Goal: Task Accomplishment & Management: Complete application form

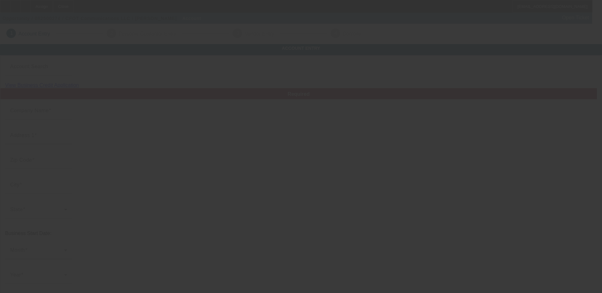
type input "CFOT Communications LLC"
type input "5223 Jefferson St"
type input "33021"
type input "Hollywood"
type input "[PHONE_NUMBER]"
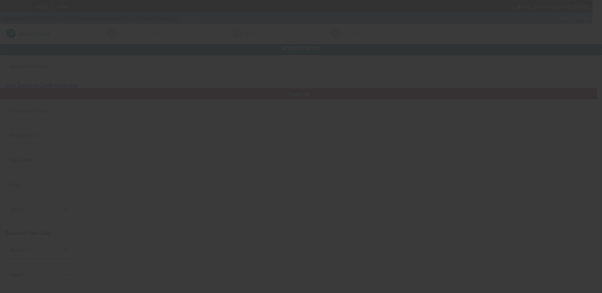
type input "dwight@cfotcommunications.com"
type input "Broward"
type input "832745085"
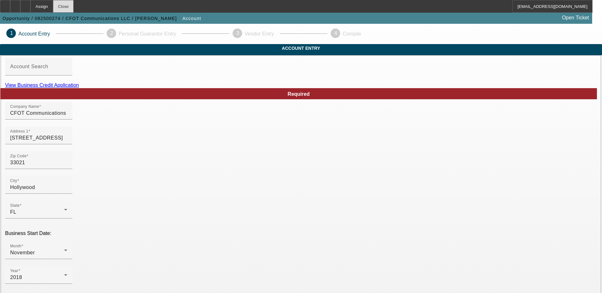
click at [74, 6] on div "Close" at bounding box center [63, 6] width 21 height 13
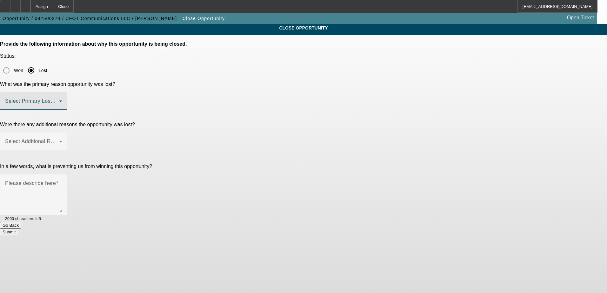
click at [59, 100] on span at bounding box center [32, 104] width 54 height 8
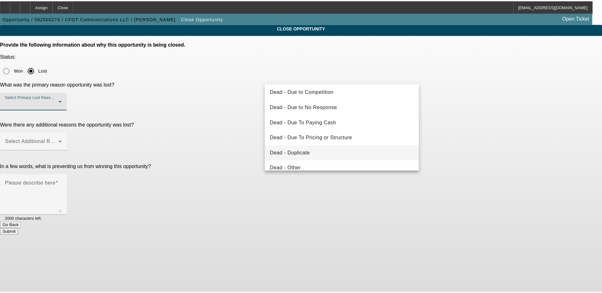
scroll to position [32, 0]
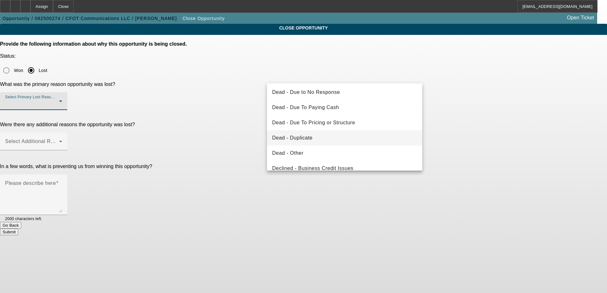
click at [310, 139] on span "Dead - Duplicate" at bounding box center [292, 138] width 40 height 8
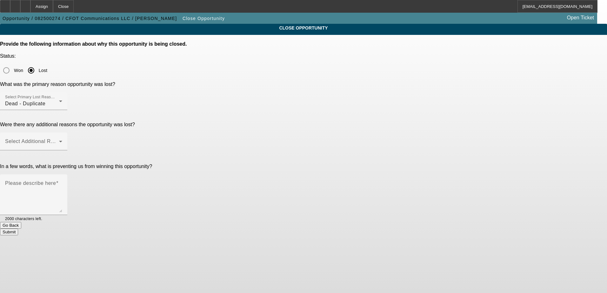
click at [18, 229] on button "Submit" at bounding box center [9, 232] width 18 height 7
click at [62, 133] on div "Select Additional Reasons" at bounding box center [33, 142] width 57 height 18
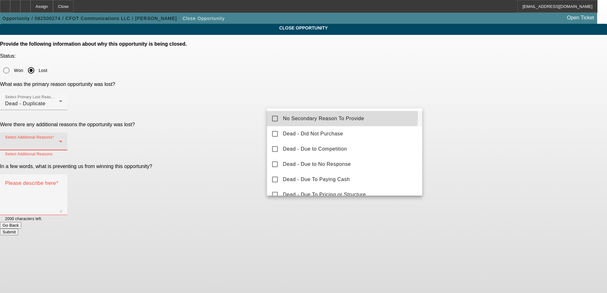
click at [322, 117] on span "No Secondary Reason To Provide" at bounding box center [323, 119] width 81 height 8
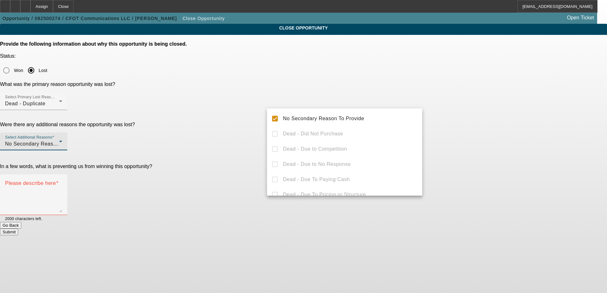
click at [235, 138] on div at bounding box center [303, 146] width 607 height 293
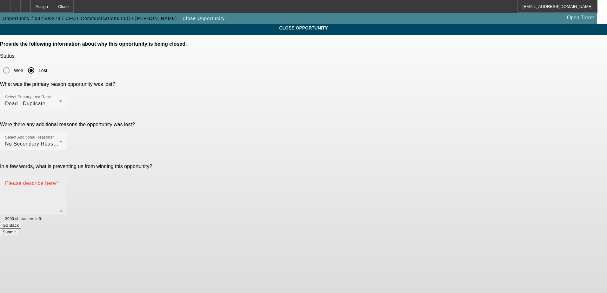
click at [62, 182] on textarea "Please describe here" at bounding box center [33, 197] width 57 height 30
type textarea "dupe"
click at [18, 229] on button "Submit" at bounding box center [9, 232] width 18 height 7
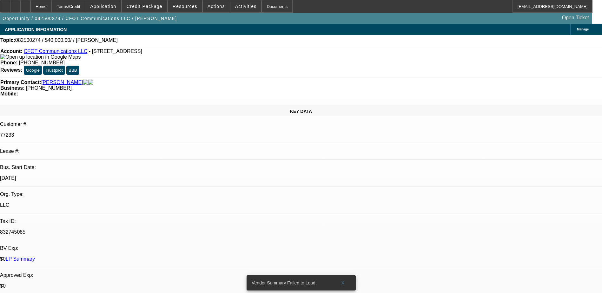
select select "0"
select select "2"
select select "0.1"
select select "4"
